Goal: Task Accomplishment & Management: Manage account settings

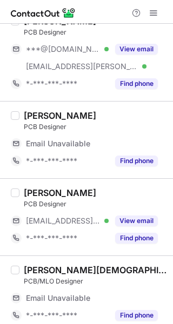
scroll to position [542, 0]
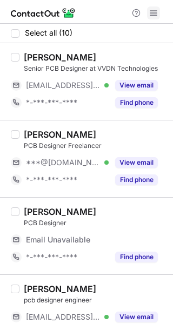
click at [156, 14] on span at bounding box center [153, 13] width 9 height 9
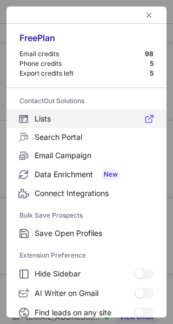
click at [90, 120] on span "Lists" at bounding box center [94, 119] width 119 height 10
